Goal: Answer question/provide support: Share knowledge or assist other users

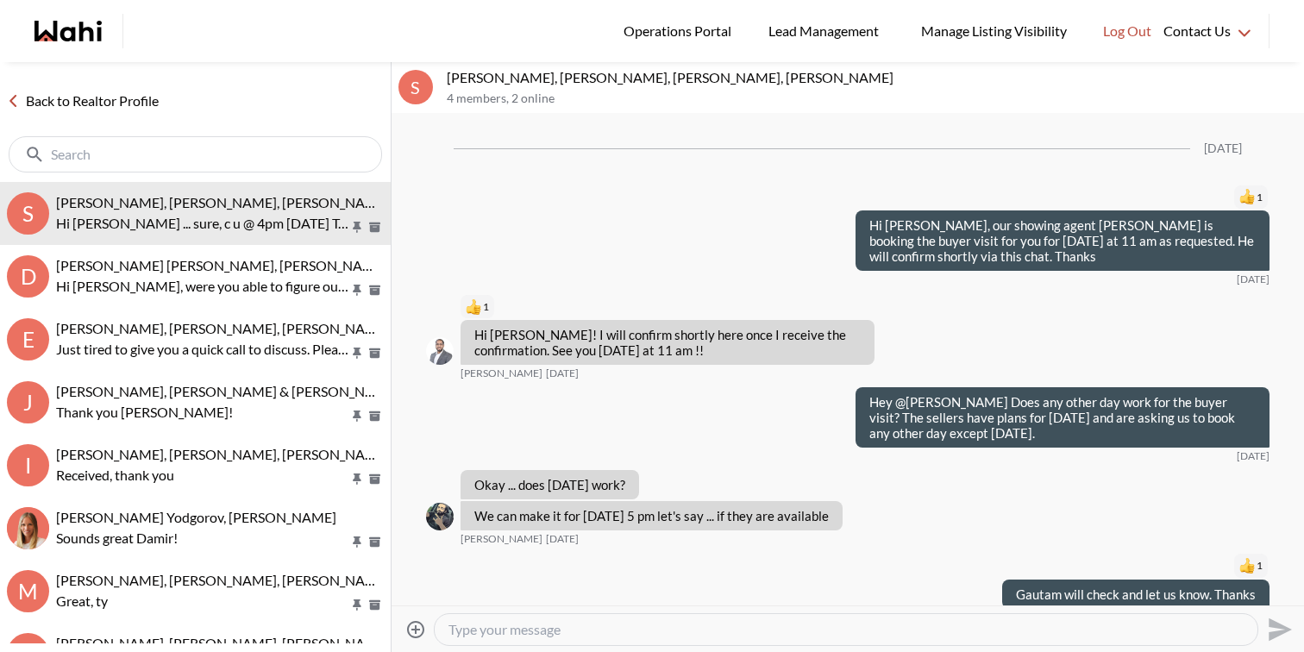
scroll to position [1966, 0]
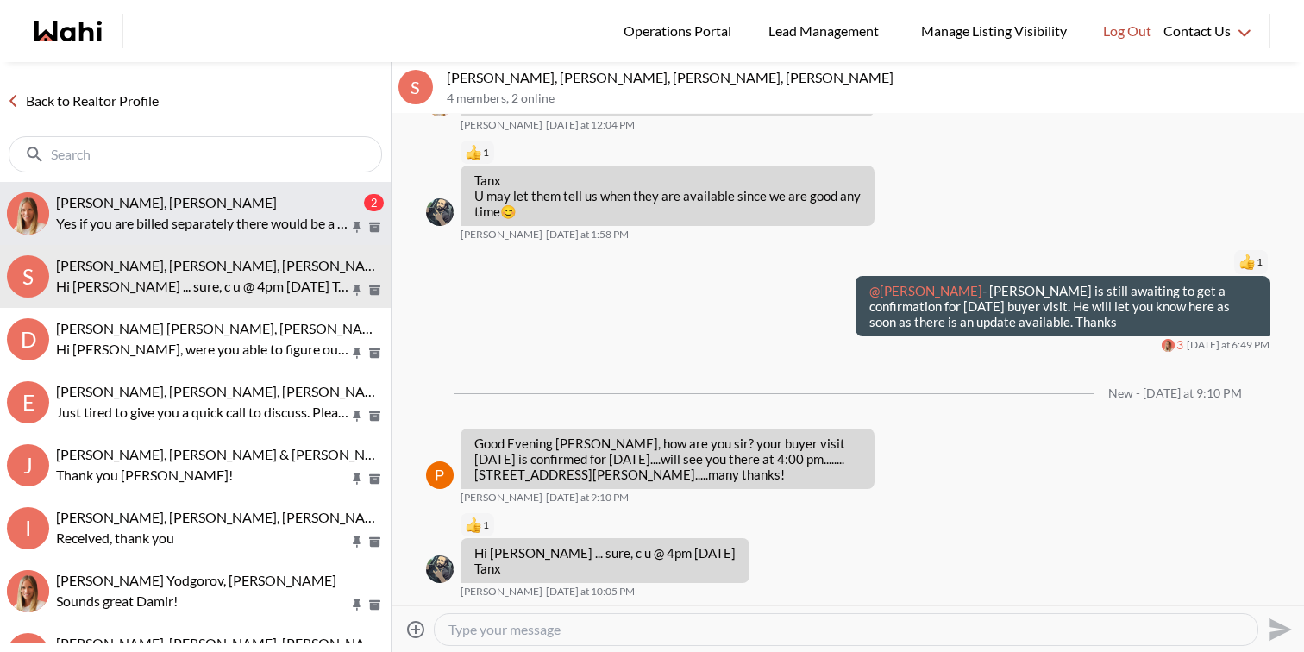
click at [186, 232] on p "Yes if you are billed separately there would be a meter somewhere." at bounding box center [202, 223] width 293 height 21
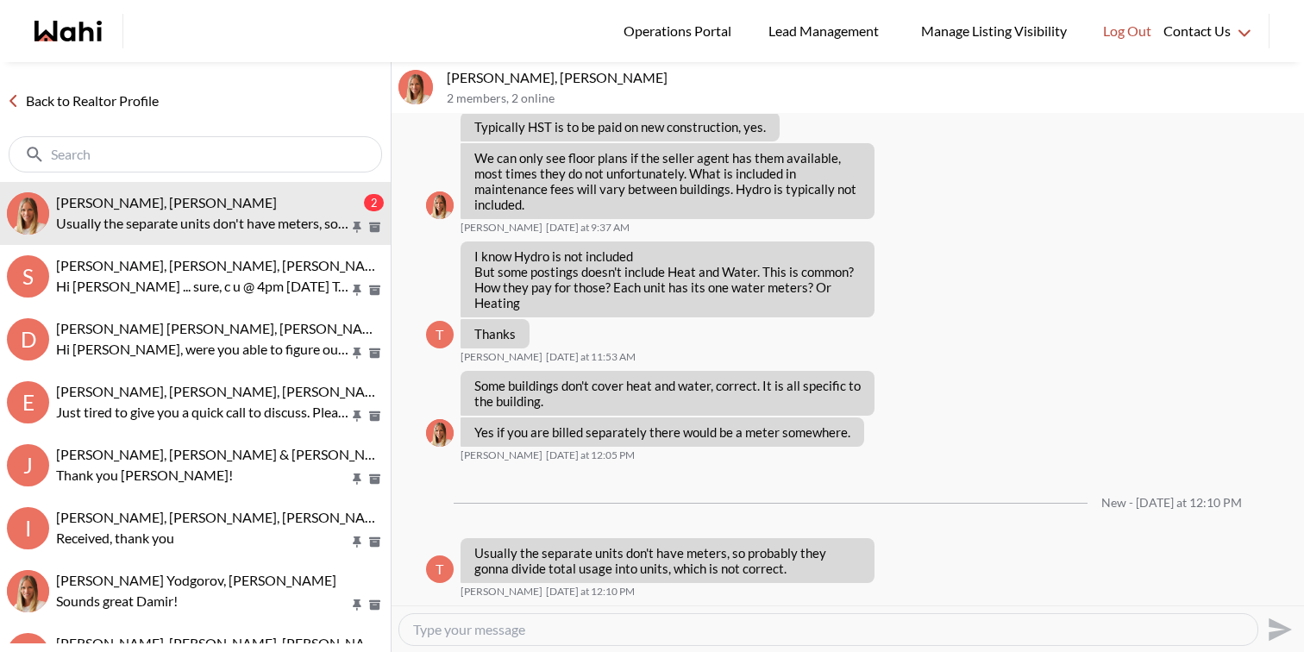
scroll to position [2175, 0]
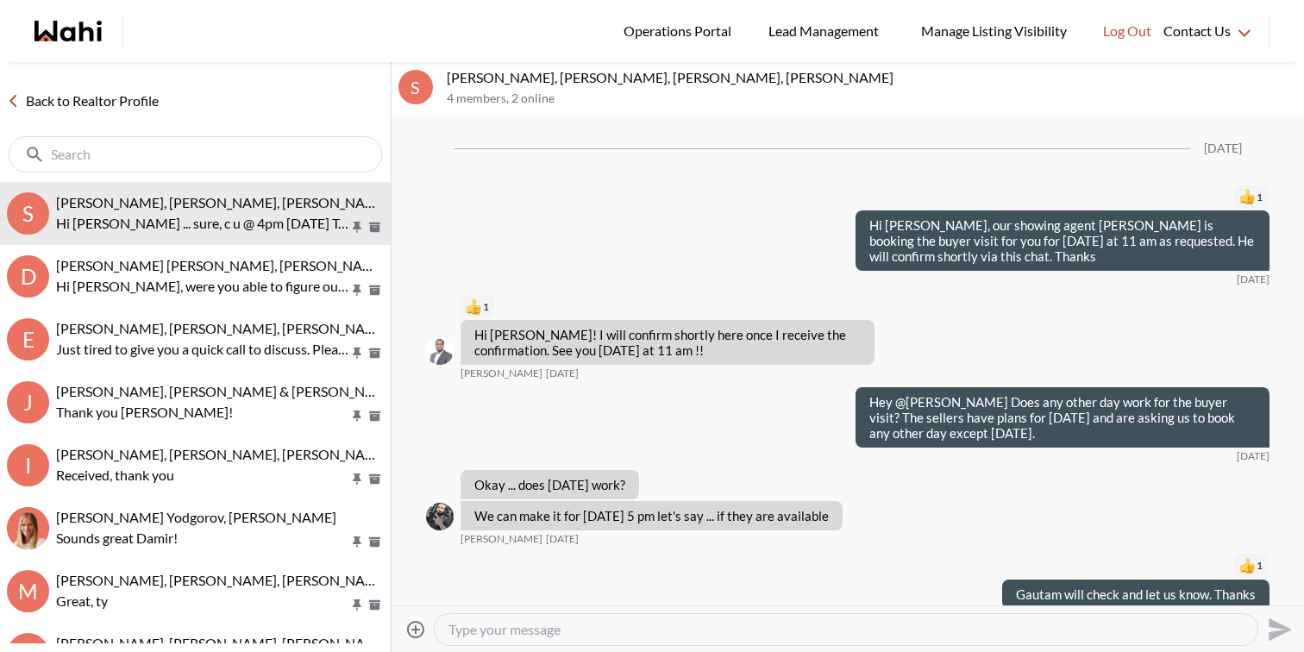
scroll to position [1966, 0]
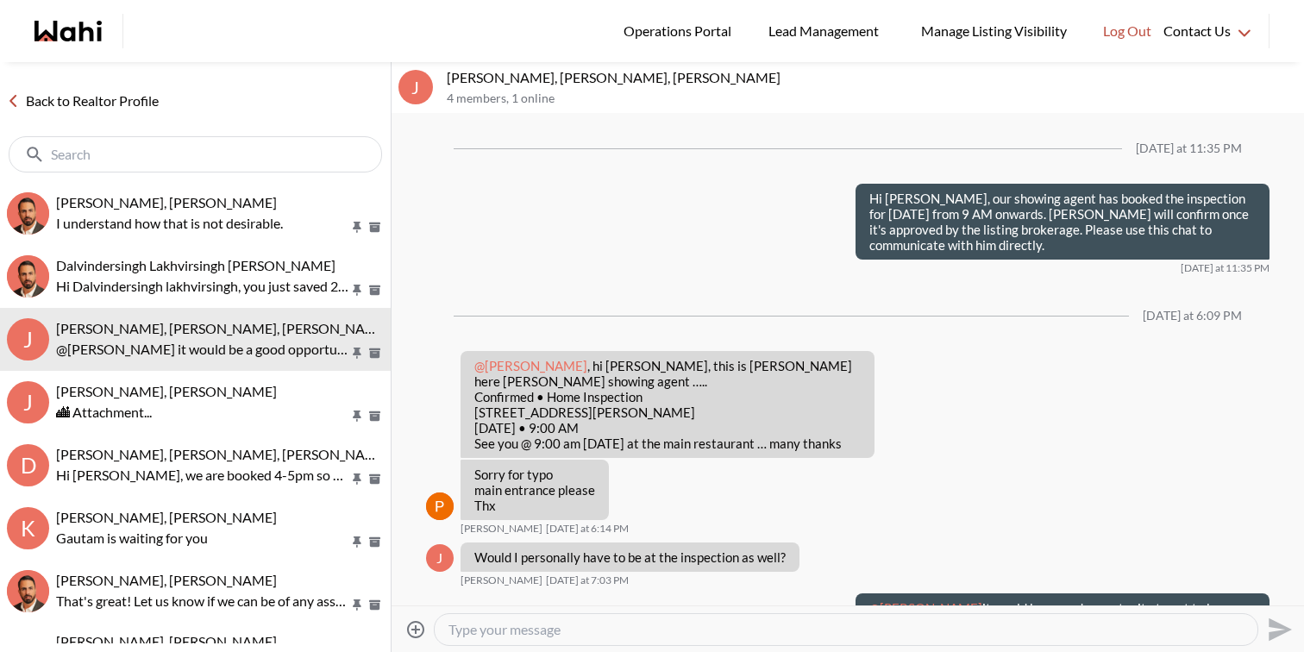
scroll to position [72, 0]
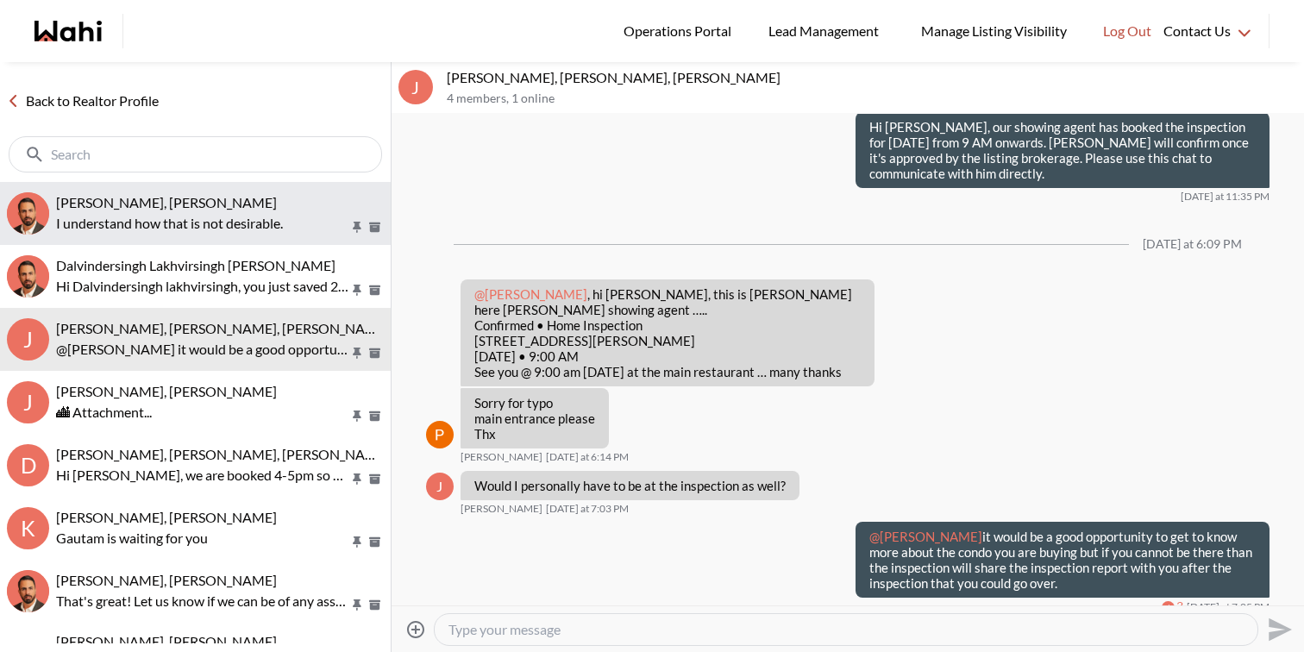
click at [247, 203] on div "khalid Alvi, Behnam" at bounding box center [220, 202] width 328 height 17
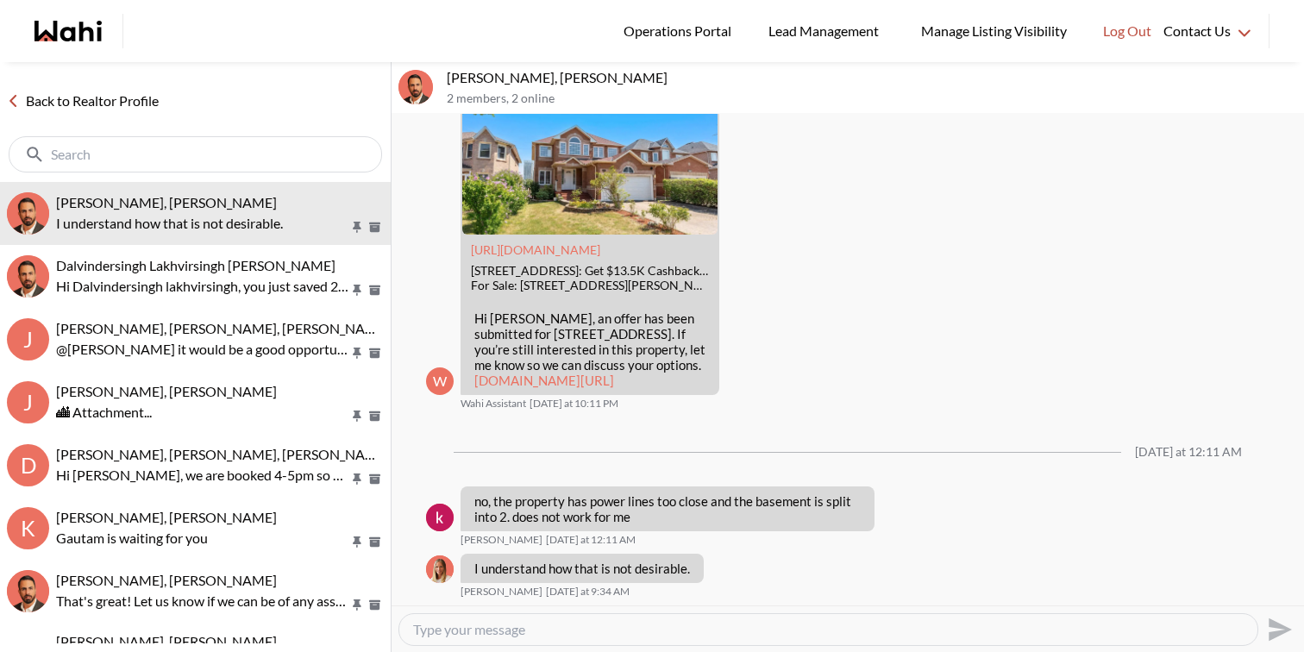
scroll to position [3241, 0]
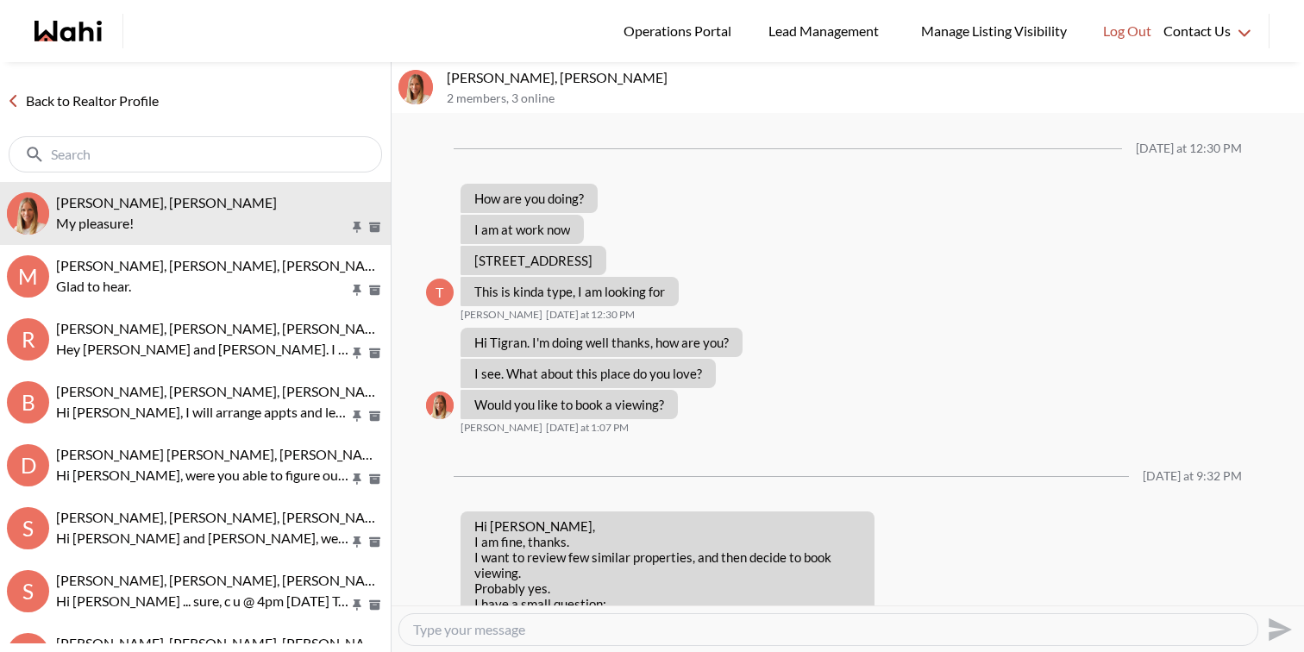
scroll to position [1698, 0]
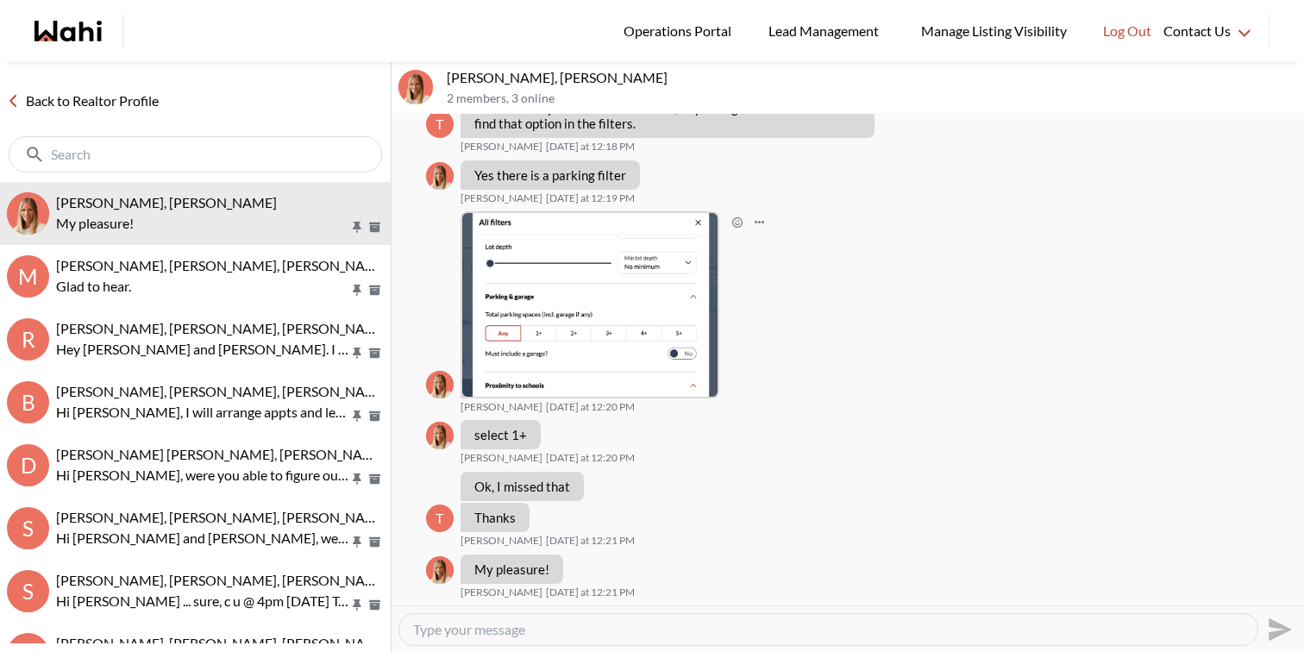
scroll to position [1698, 0]
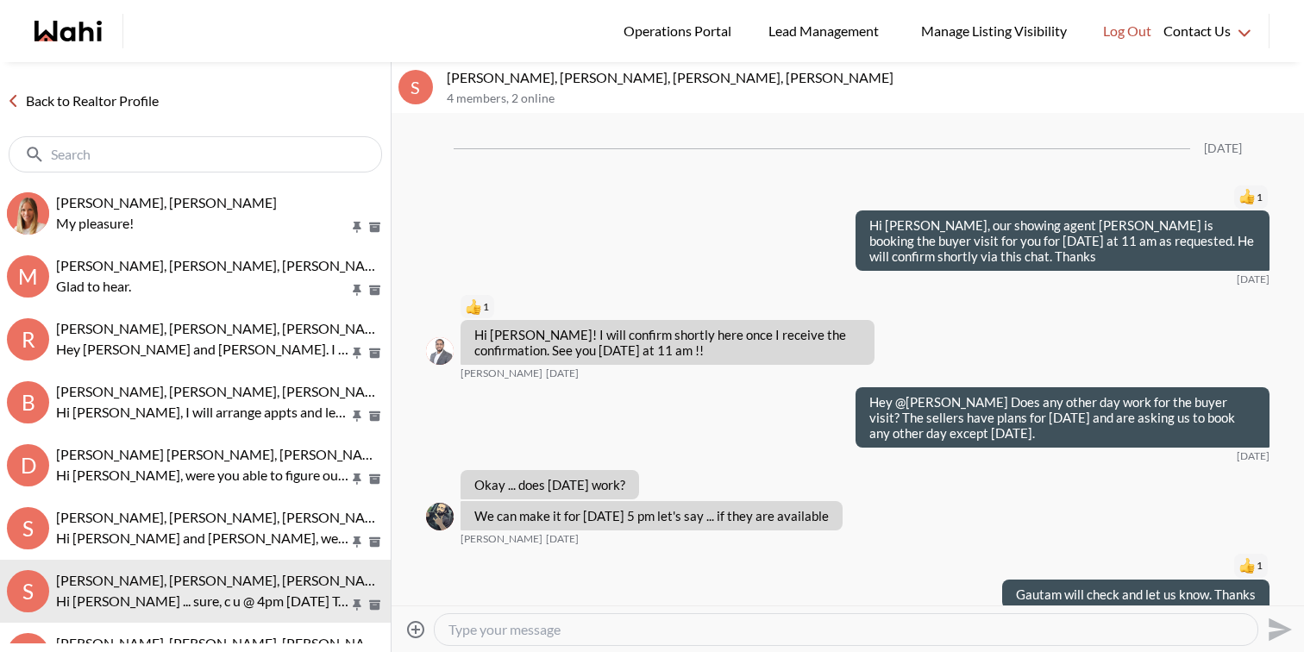
scroll to position [1896, 0]
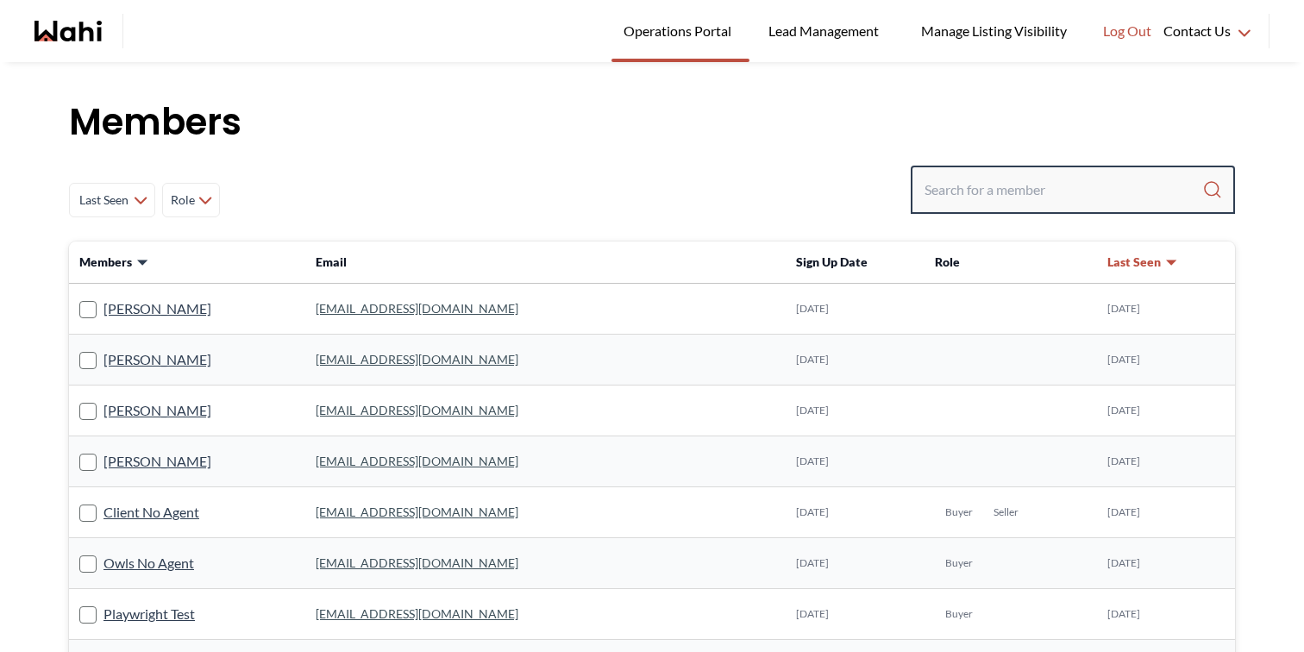
click at [983, 188] on input "Search input" at bounding box center [1063, 189] width 278 height 31
type input "barbara funt"
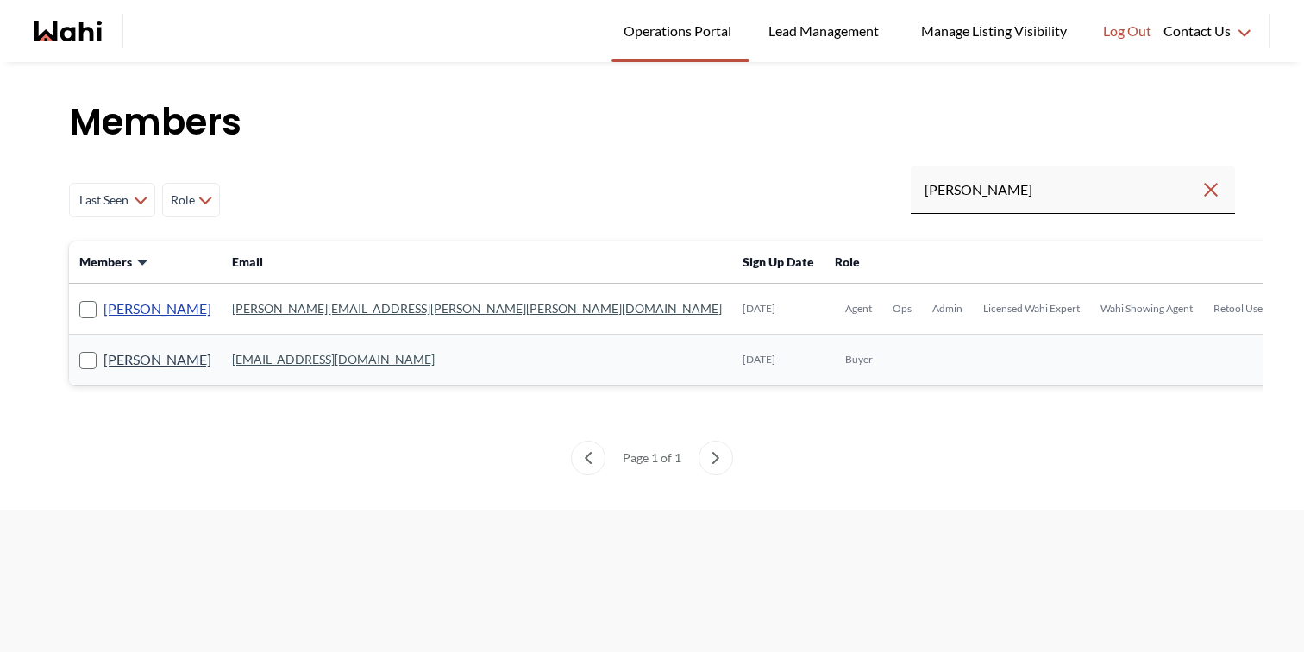
click at [161, 310] on link "Barbara Funt" at bounding box center [157, 308] width 108 height 22
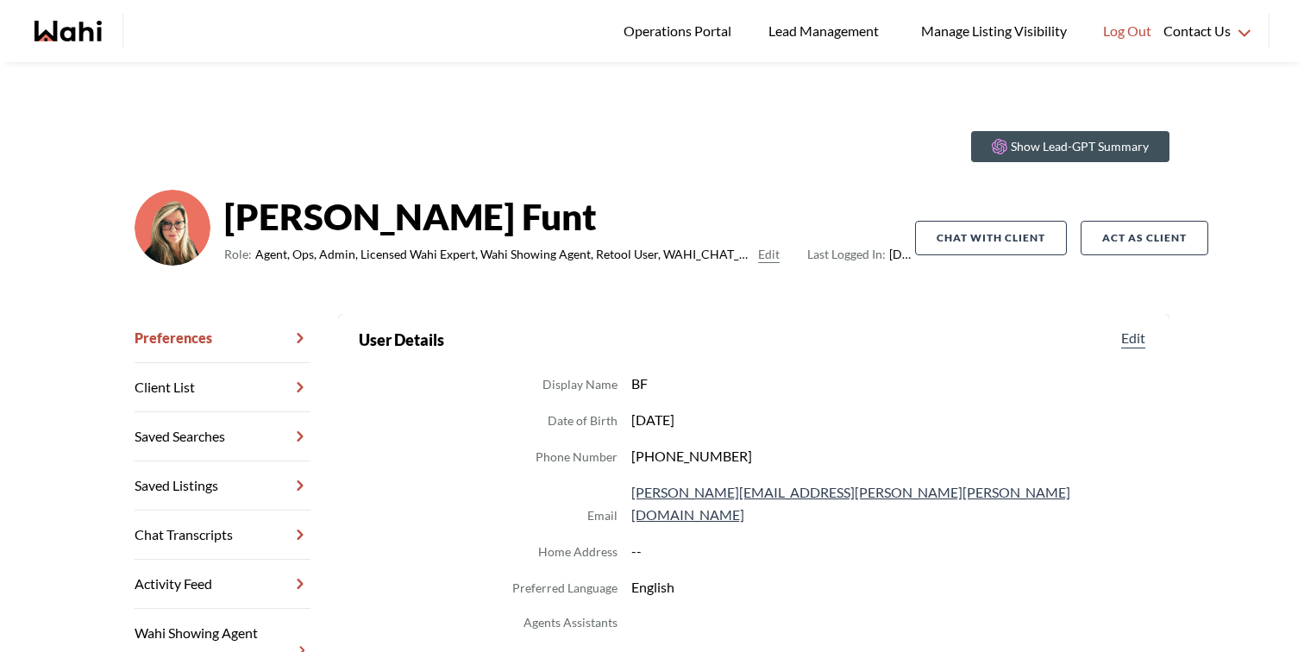
click at [196, 529] on link "Chat Transcripts" at bounding box center [222, 534] width 176 height 49
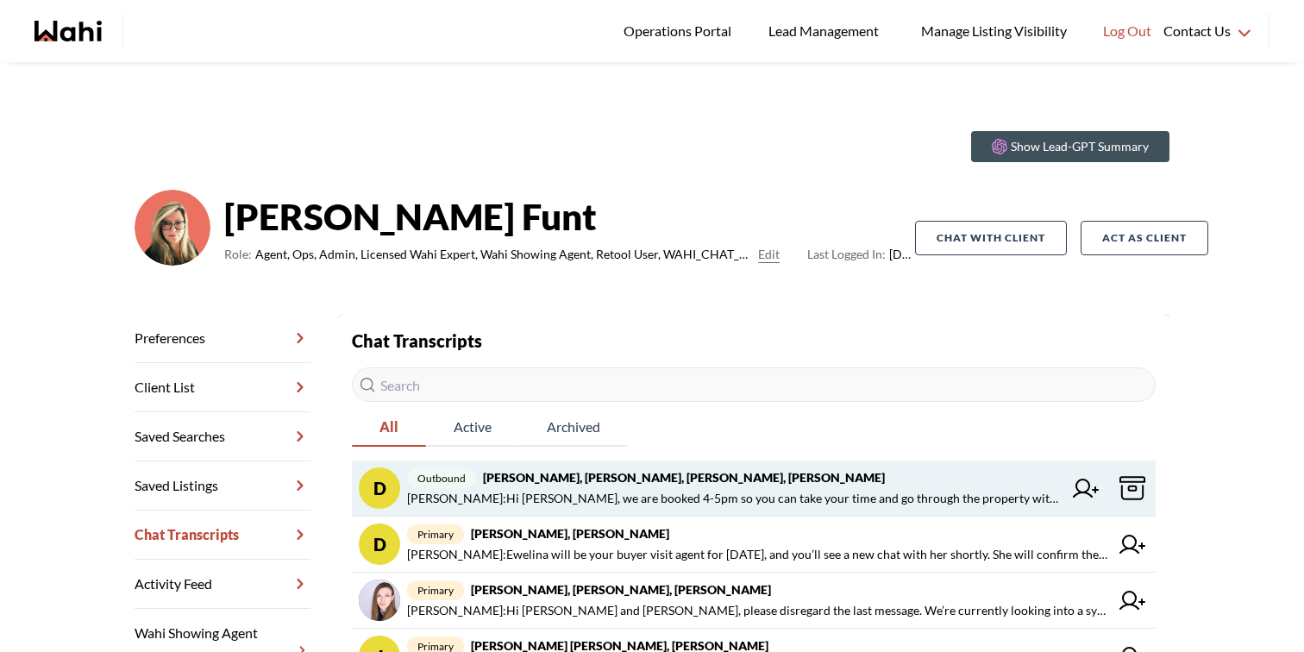
click at [732, 486] on span "outbound David Rodriguez, Barbara, Ewelina, Behnam" at bounding box center [734, 477] width 655 height 21
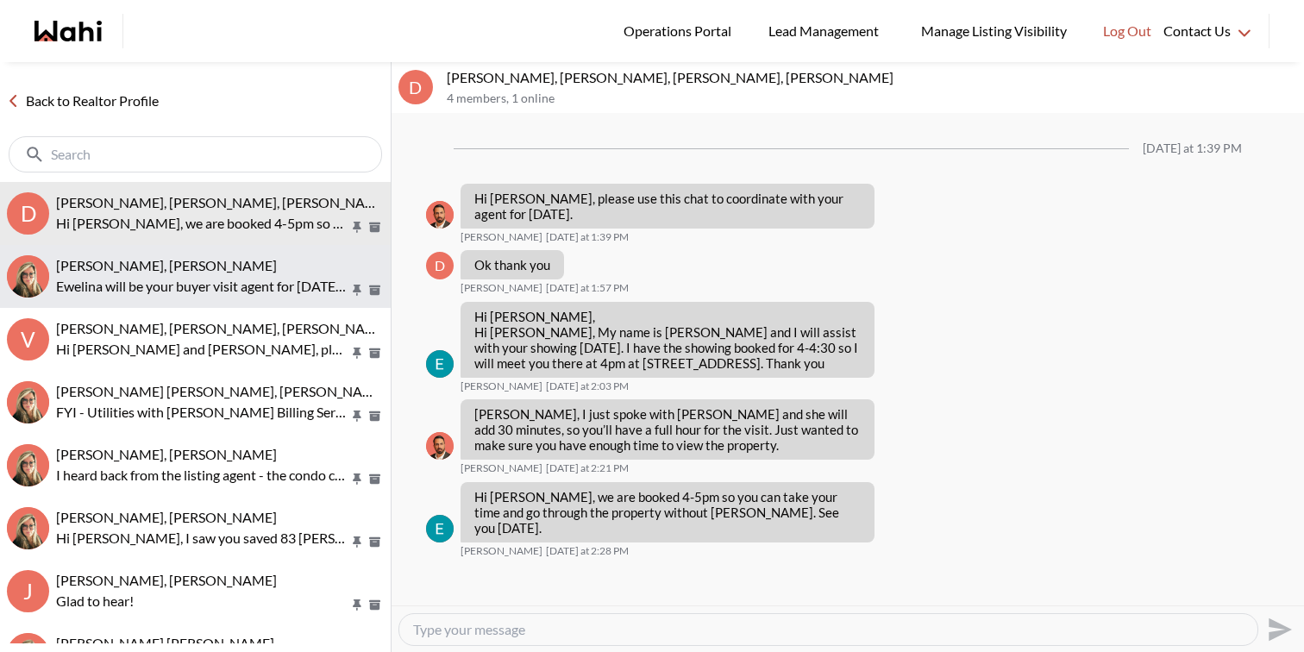
click at [220, 282] on p "Ewelina will be your buyer visit agent for [DATE], and you’ll see a new chat wi…" at bounding box center [202, 286] width 293 height 21
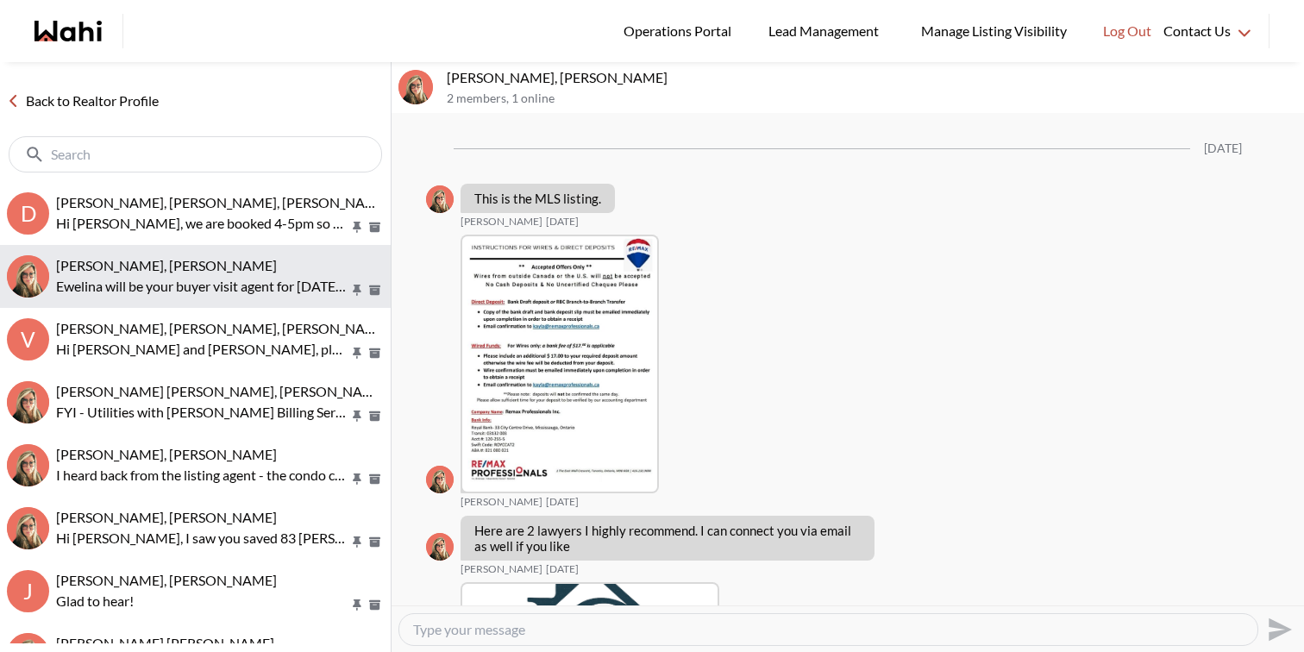
scroll to position [3104, 0]
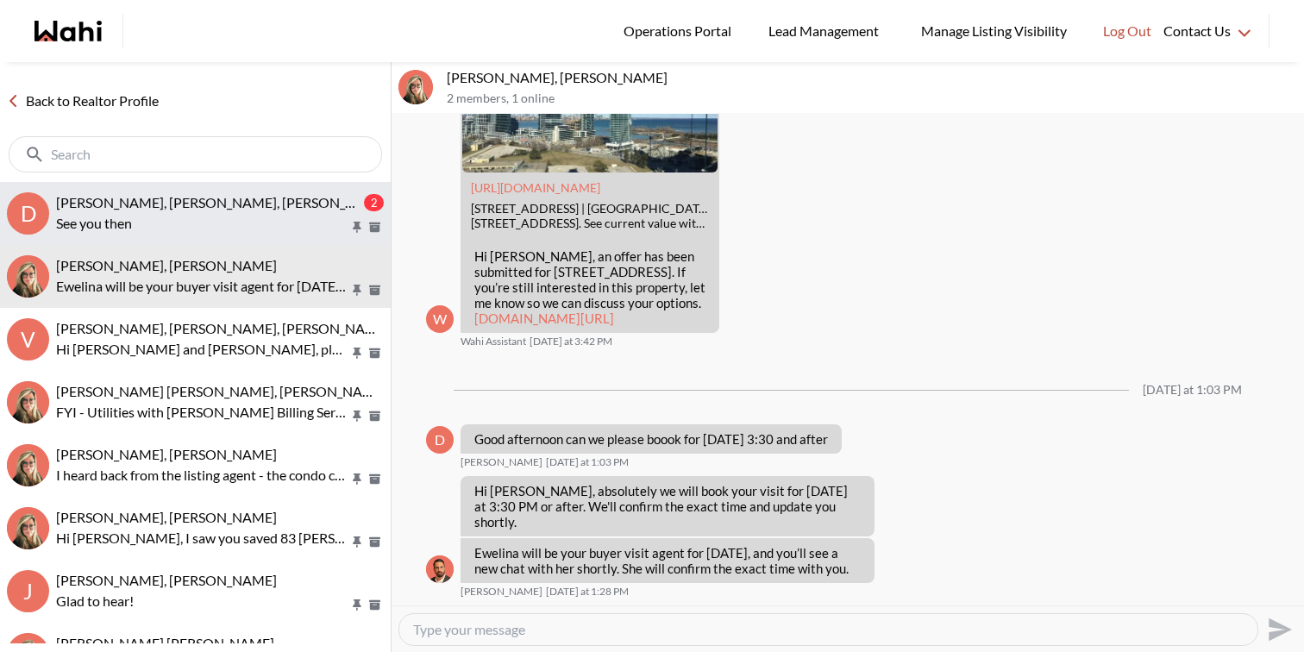
click at [221, 222] on p "See you then" at bounding box center [202, 223] width 293 height 21
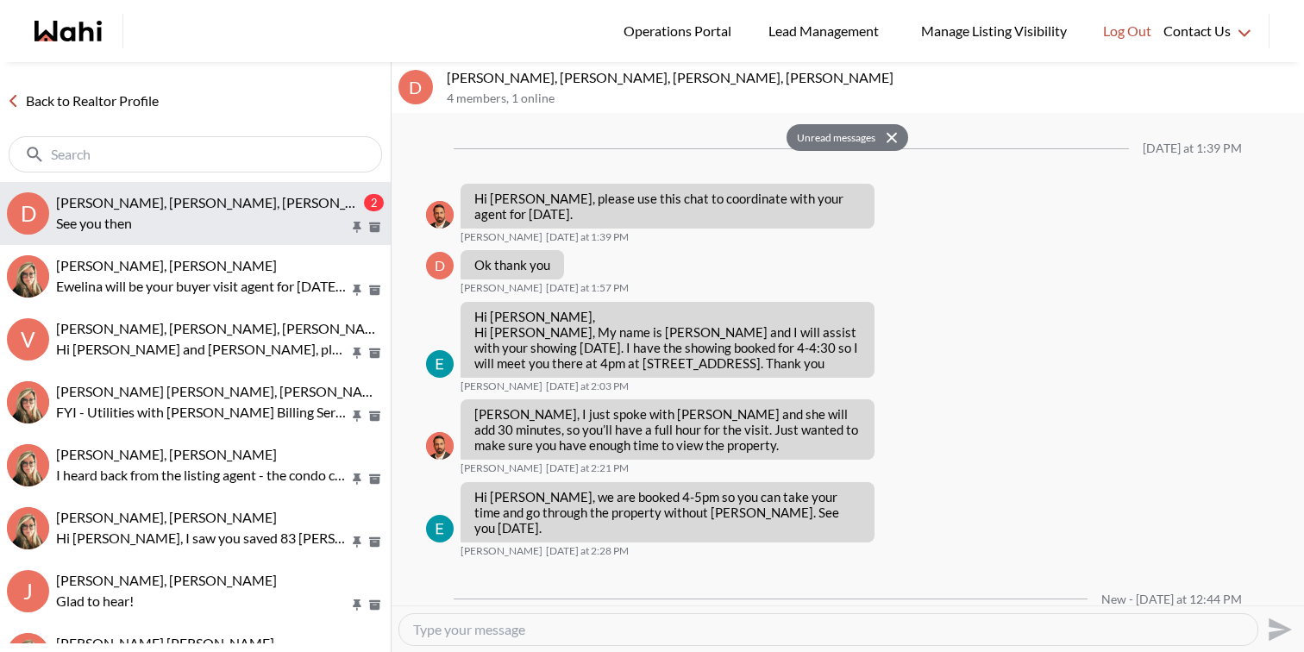
scroll to position [96, 0]
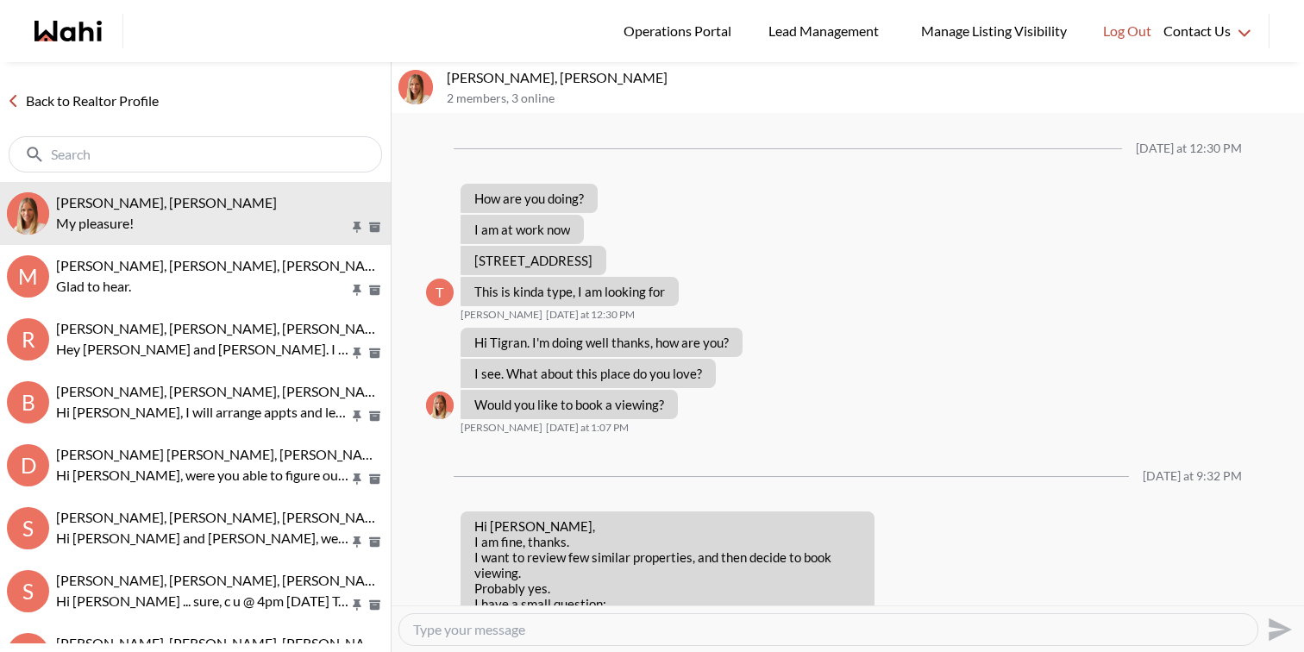
scroll to position [1698, 0]
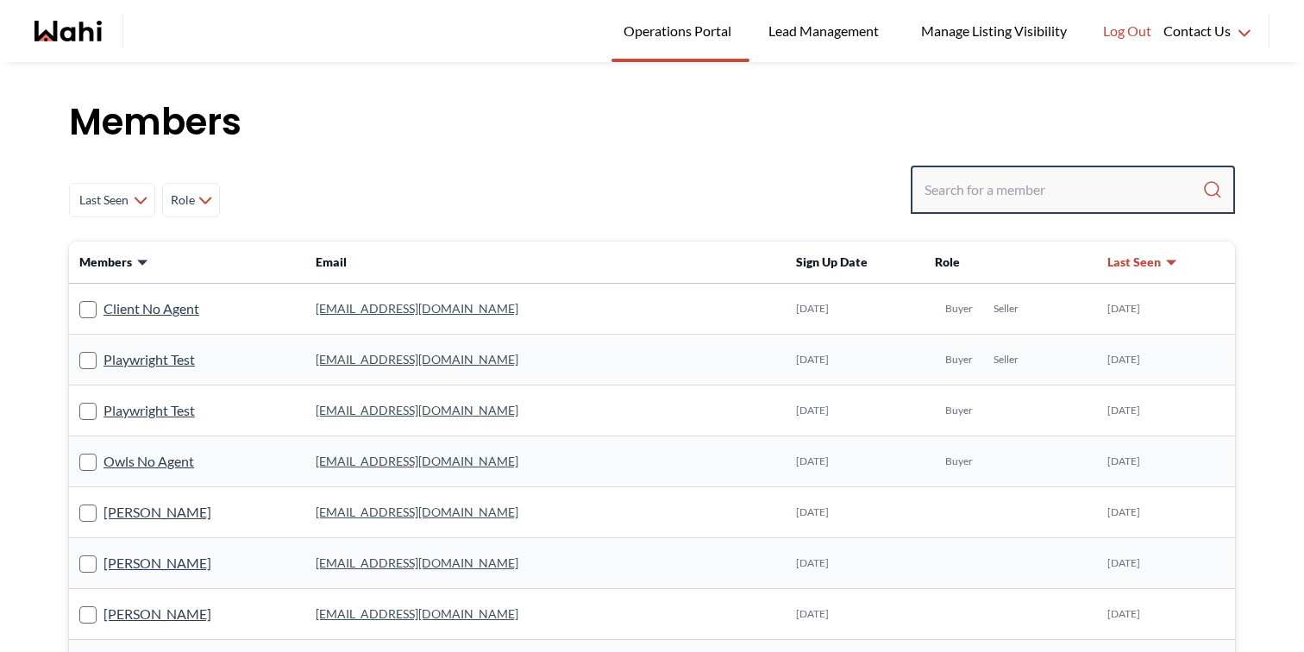
click at [932, 182] on input "Search input" at bounding box center [1063, 189] width 278 height 31
type input "barbara funt"
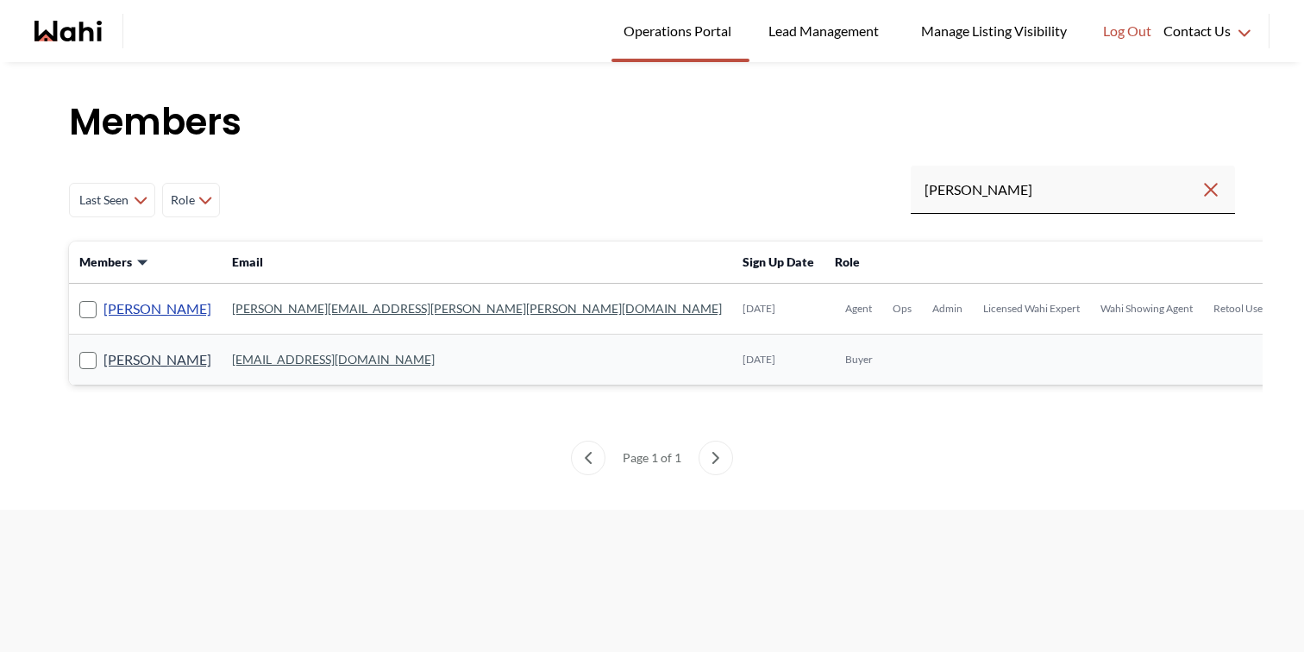
click at [165, 304] on link "Barbara Funt" at bounding box center [157, 308] width 108 height 22
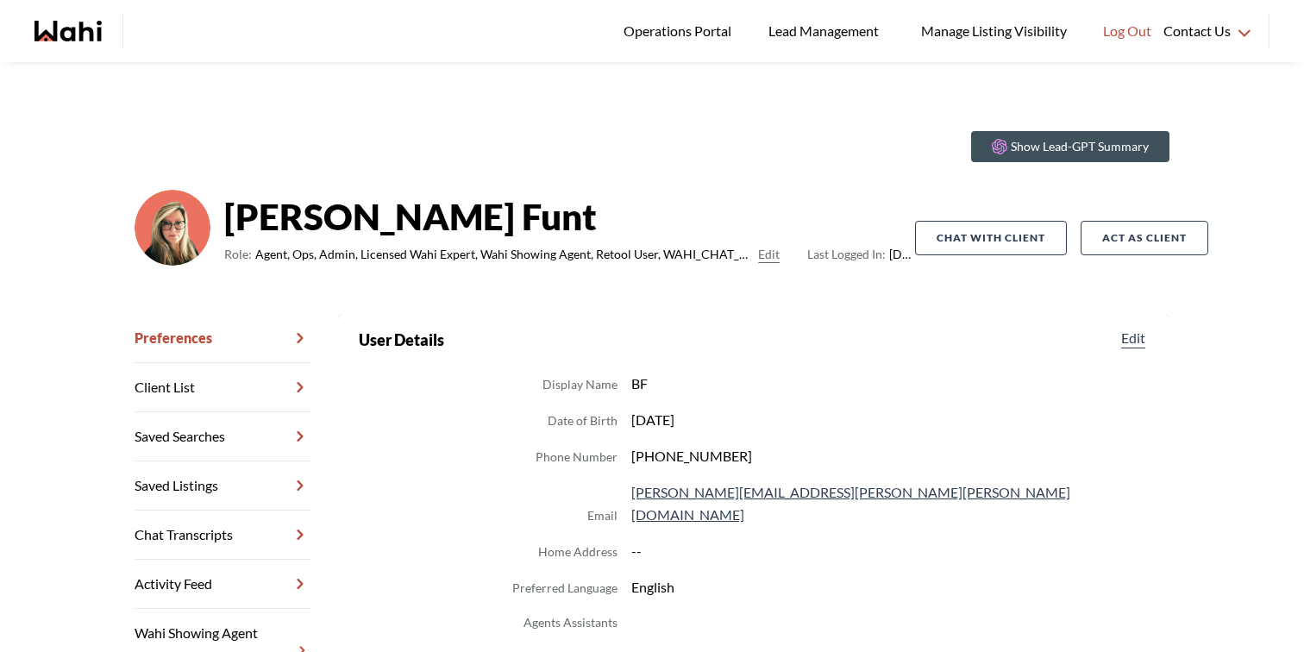
click at [222, 528] on link "Chat Transcripts" at bounding box center [222, 534] width 176 height 49
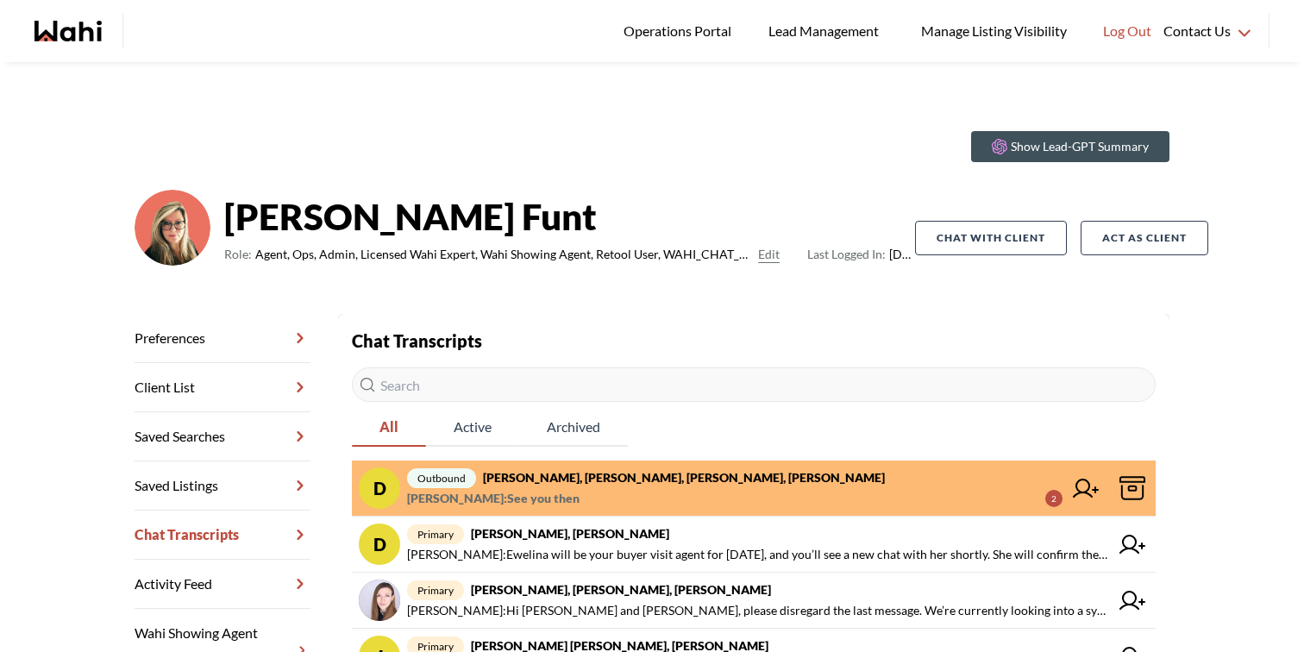
click at [594, 497] on span "David Rodriguez : See you then 2" at bounding box center [734, 498] width 655 height 21
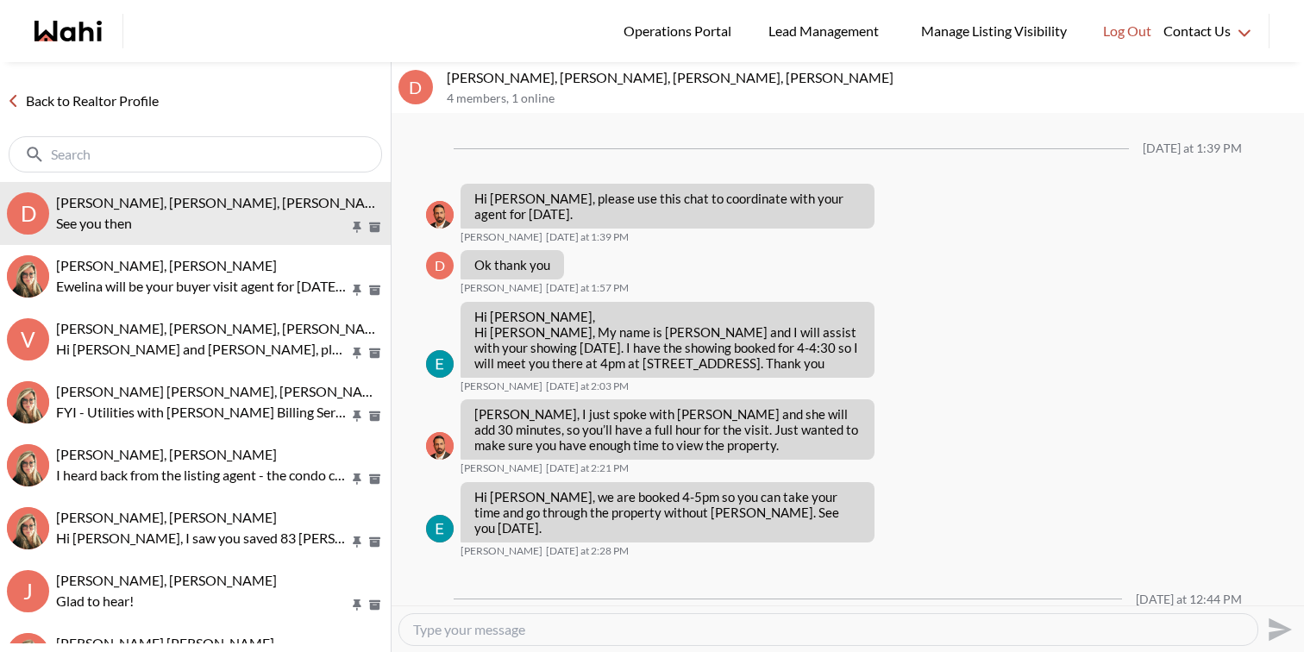
scroll to position [96, 0]
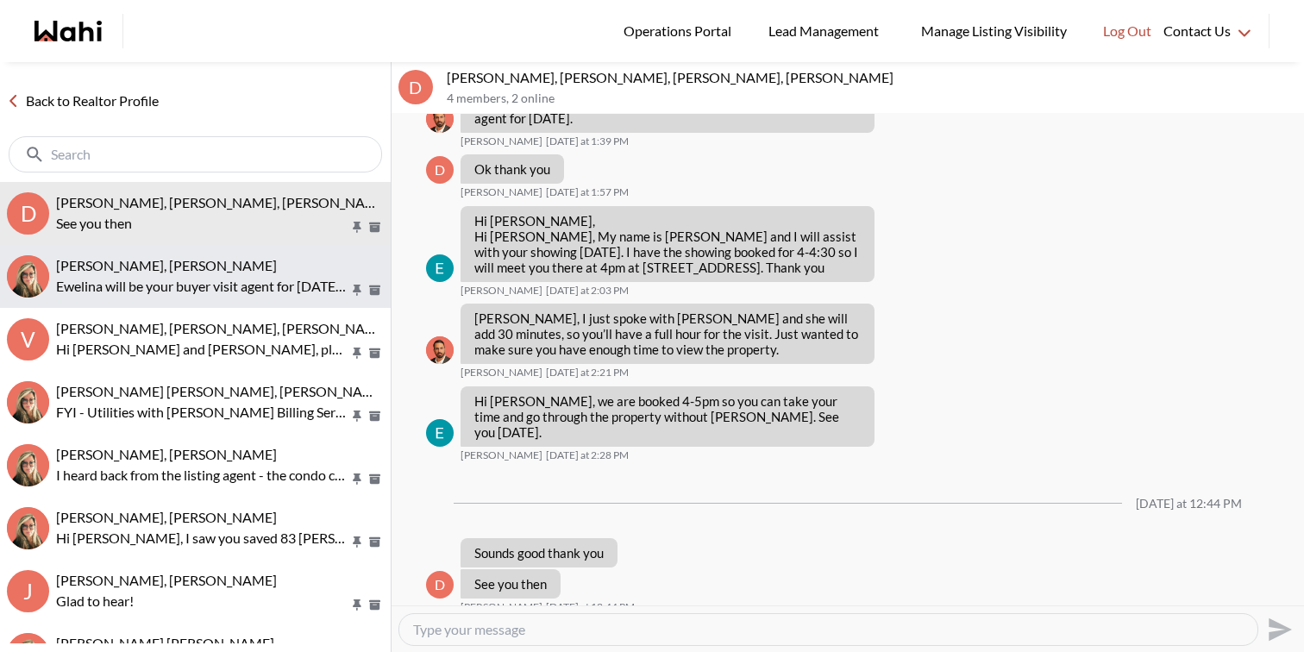
click at [171, 269] on span "[PERSON_NAME], [PERSON_NAME]" at bounding box center [166, 265] width 221 height 16
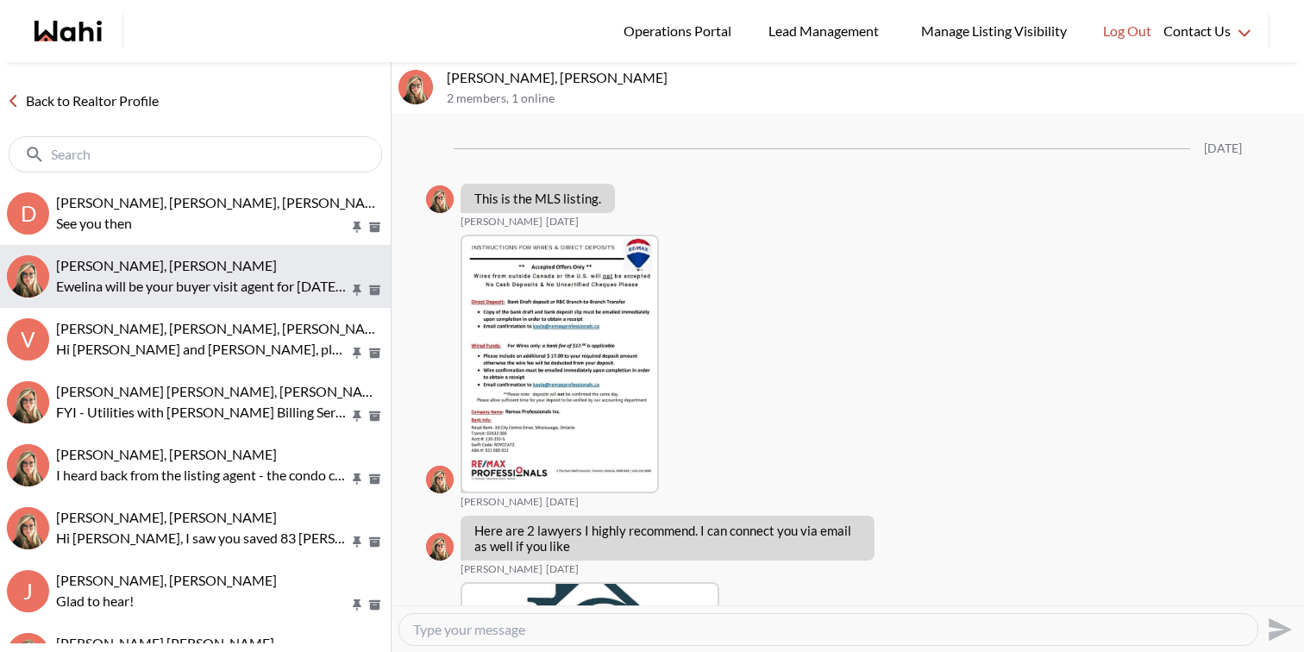
scroll to position [3104, 0]
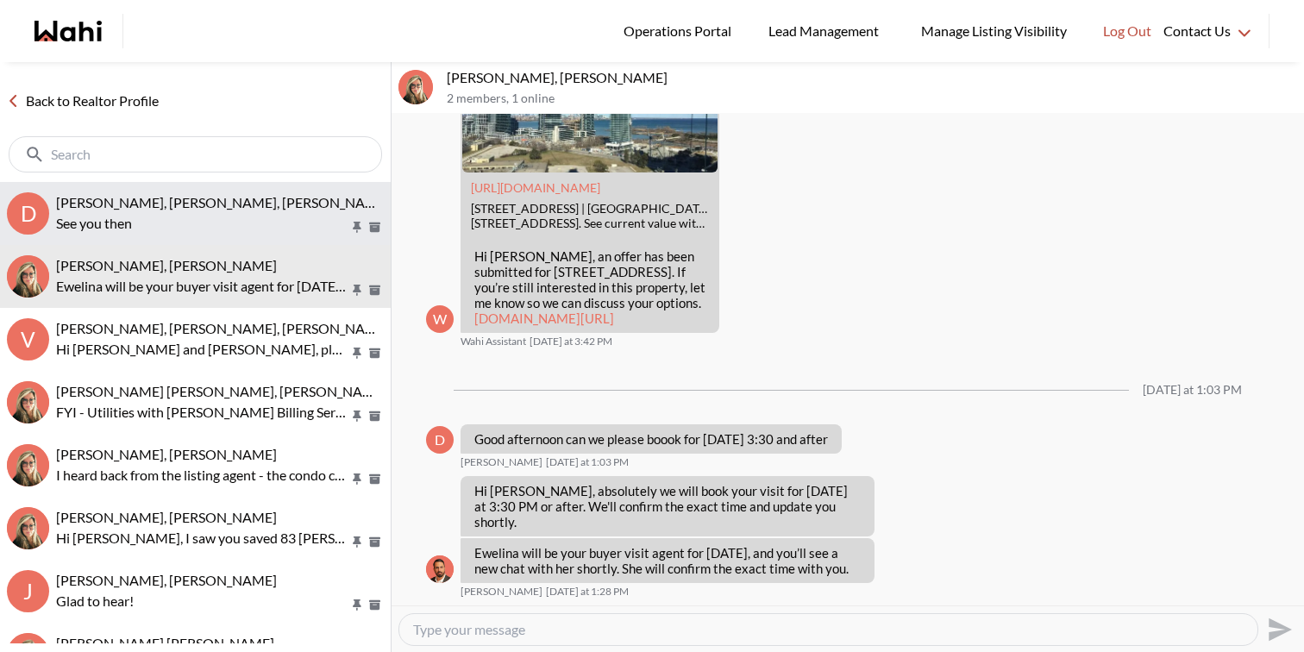
click at [301, 226] on p "See you then" at bounding box center [202, 223] width 293 height 21
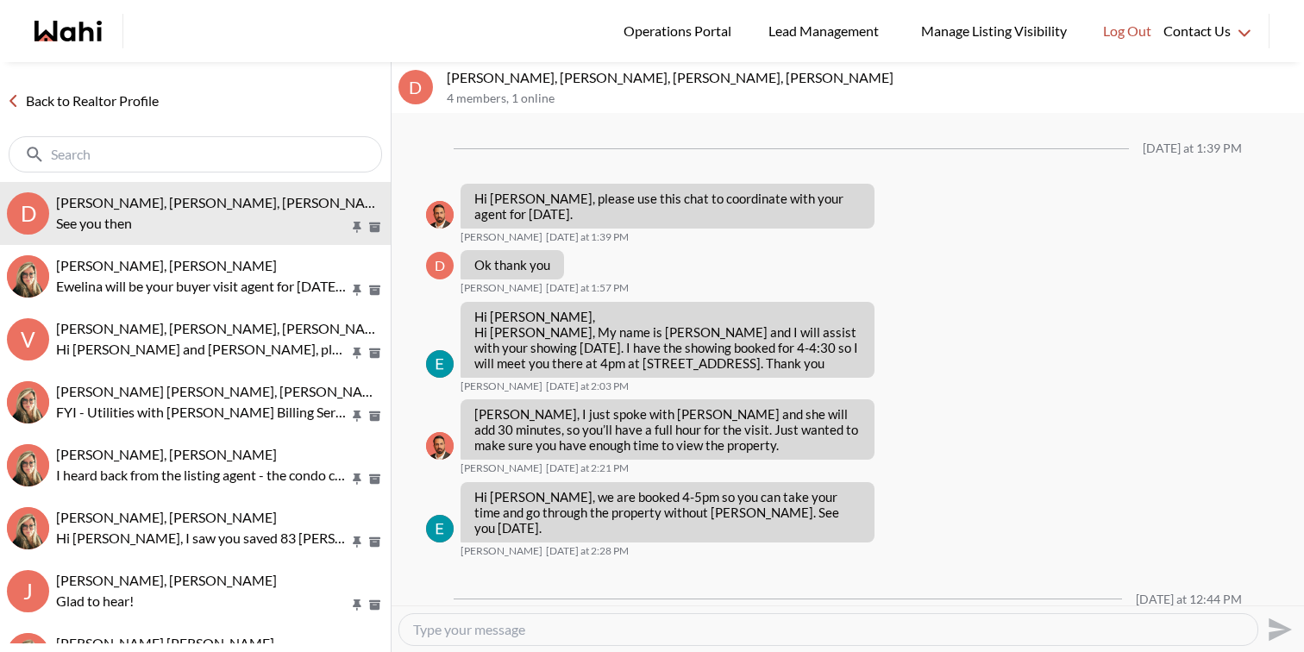
scroll to position [96, 0]
